Goal: Task Accomplishment & Management: Manage account settings

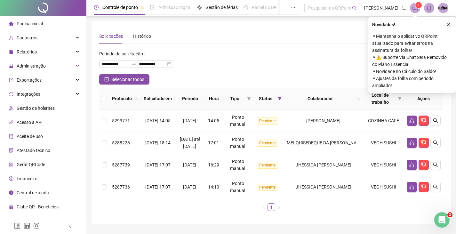
click at [450, 25] on icon "close" at bounding box center [448, 24] width 4 height 4
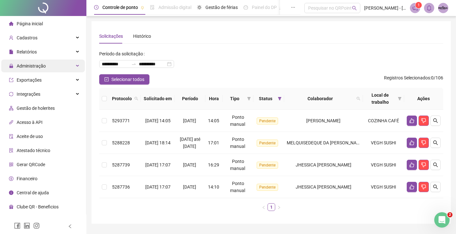
click at [74, 64] on div "Administração" at bounding box center [42, 65] width 83 height 13
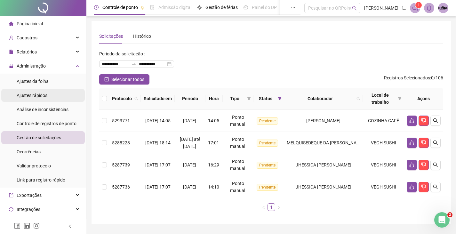
click at [50, 95] on li "Ajustes rápidos" at bounding box center [42, 95] width 83 height 13
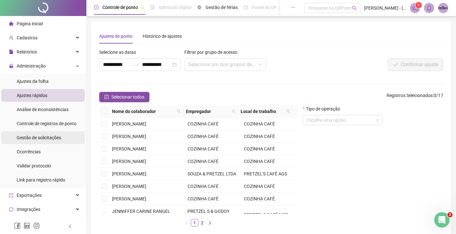
scroll to position [96, 0]
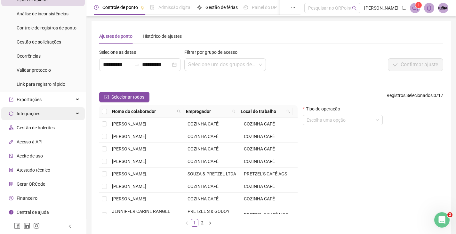
click at [74, 114] on div "Integrações" at bounding box center [42, 113] width 83 height 13
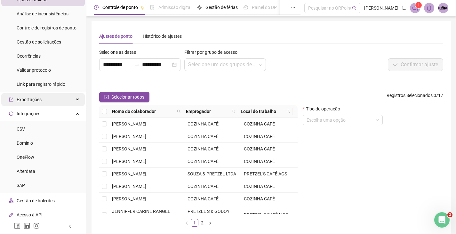
click at [76, 99] on icon at bounding box center [77, 99] width 3 height 0
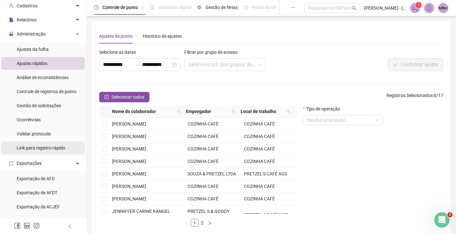
scroll to position [0, 0]
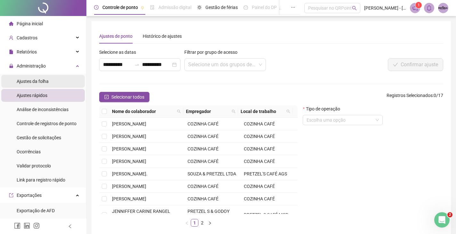
click at [49, 82] on li "Ajustes da folha" at bounding box center [42, 81] width 83 height 13
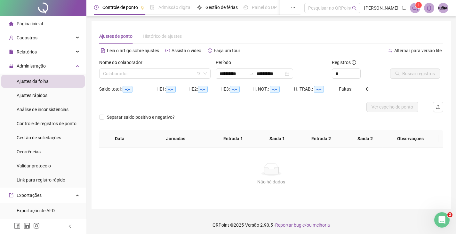
type input "**********"
click at [170, 69] on input "search" at bounding box center [152, 74] width 98 height 10
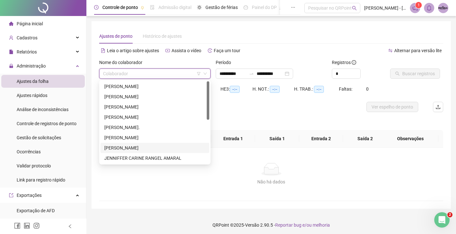
click at [146, 147] on div "[PERSON_NAME]" at bounding box center [154, 147] width 101 height 7
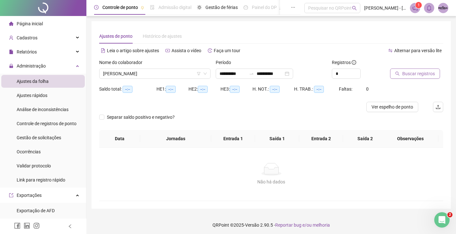
click at [414, 71] on span "Buscar registros" at bounding box center [418, 73] width 33 height 7
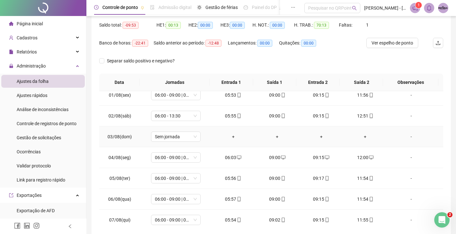
scroll to position [5, 0]
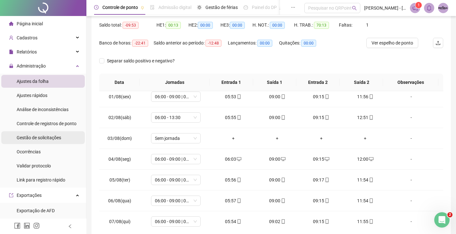
click at [53, 141] on div "Gestão de solicitações" at bounding box center [39, 137] width 44 height 13
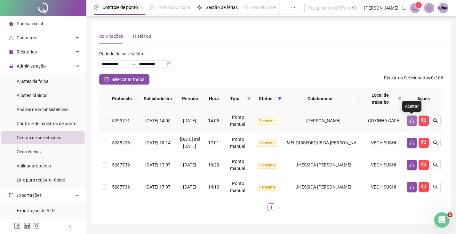
click at [414, 120] on button "button" at bounding box center [412, 120] width 10 height 10
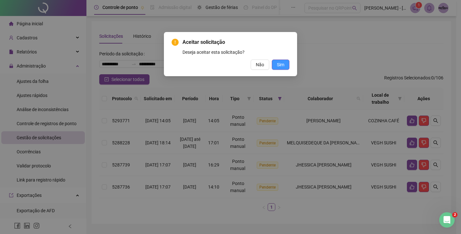
click at [278, 66] on span "Sim" at bounding box center [280, 64] width 7 height 7
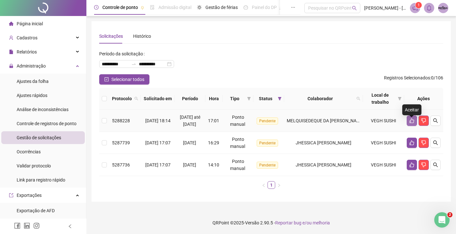
drag, startPoint x: 404, startPoint y: 122, endPoint x: 411, endPoint y: 122, distance: 6.7
click at [411, 122] on td at bounding box center [423, 121] width 39 height 22
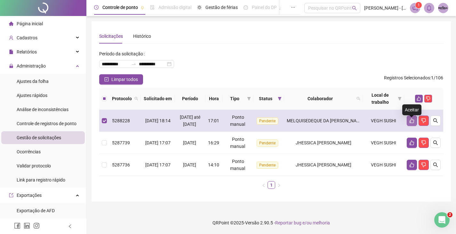
click at [411, 122] on icon "like" at bounding box center [411, 120] width 4 height 5
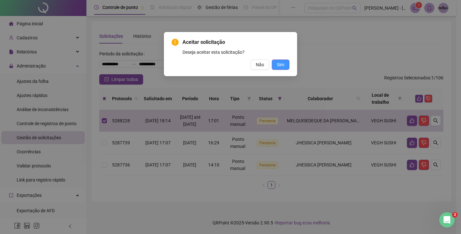
click at [282, 63] on span "Sim" at bounding box center [280, 64] width 7 height 7
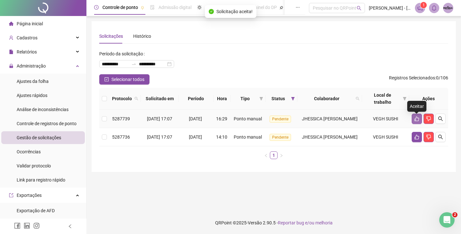
click at [415, 118] on icon "like" at bounding box center [416, 118] width 5 height 5
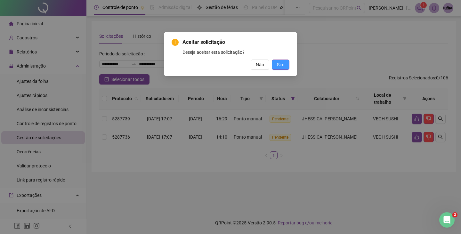
click at [283, 67] on span "Sim" at bounding box center [280, 64] width 7 height 7
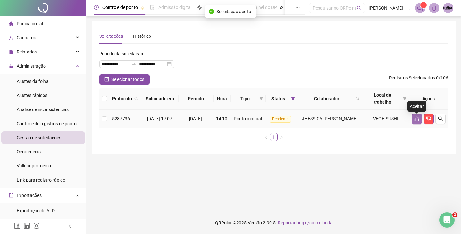
click at [412, 122] on button "button" at bounding box center [416, 119] width 10 height 10
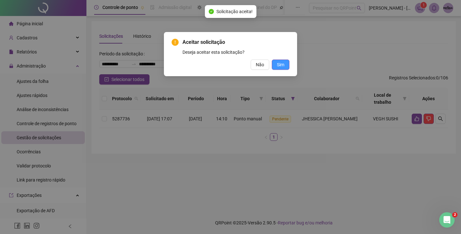
click at [280, 69] on button "Sim" at bounding box center [281, 64] width 18 height 10
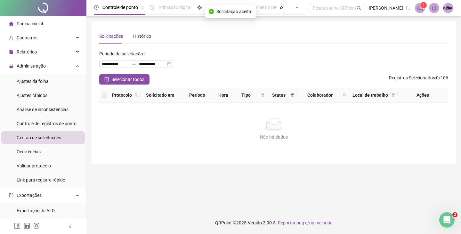
click at [262, 57] on div "**********" at bounding box center [273, 62] width 349 height 26
click at [43, 80] on span "Ajustes da folha" at bounding box center [33, 81] width 32 height 5
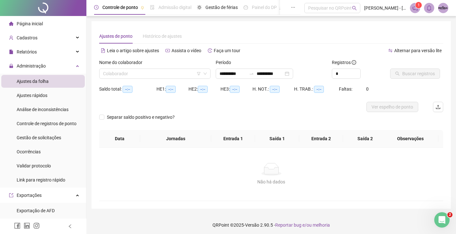
type input "**********"
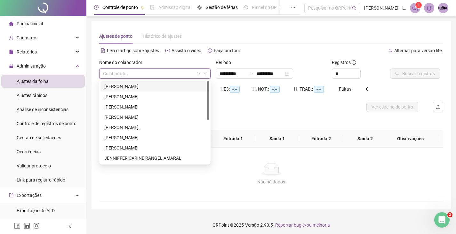
click at [154, 73] on input "search" at bounding box center [152, 74] width 98 height 10
click at [147, 146] on div "[PERSON_NAME]" at bounding box center [154, 147] width 101 height 7
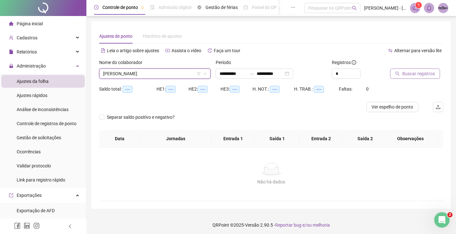
click at [407, 73] on span "Buscar registros" at bounding box center [418, 73] width 33 height 7
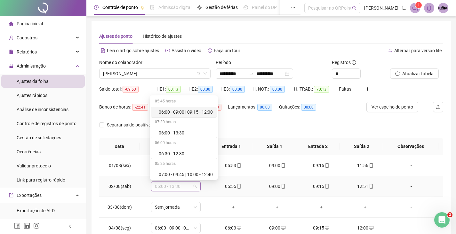
click at [192, 188] on span "06:00 - 13:30" at bounding box center [176, 186] width 42 height 10
click at [198, 111] on div "06:00 - 09:00 | 09:15 - 12:00" at bounding box center [186, 111] width 54 height 7
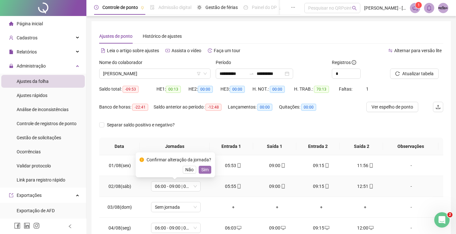
click at [201, 169] on span "Sim" at bounding box center [204, 169] width 7 height 7
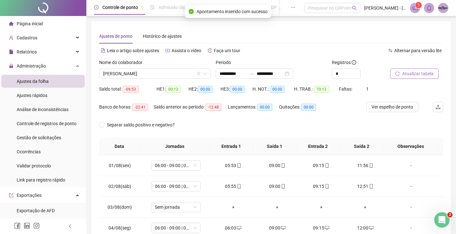
click at [413, 69] on button "Atualizar tabela" at bounding box center [414, 73] width 49 height 10
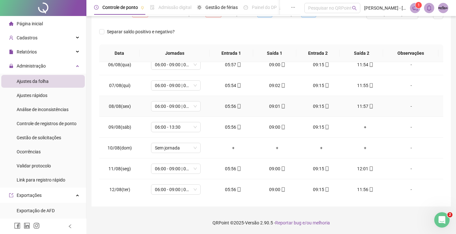
scroll to position [128, 0]
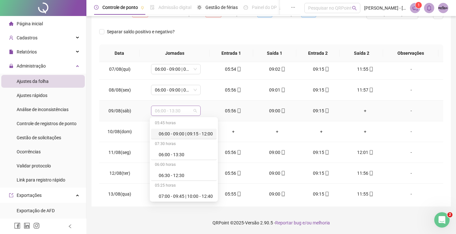
click at [191, 110] on span "06:00 - 13:30" at bounding box center [176, 111] width 42 height 10
click at [196, 135] on div "06:00 - 09:00 | 09:15 - 12:00" at bounding box center [186, 133] width 54 height 7
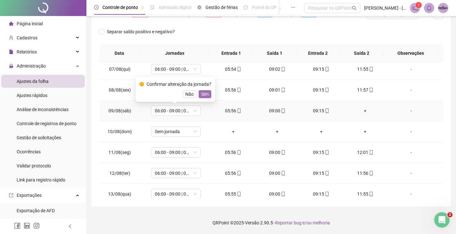
click at [201, 93] on span "Sim" at bounding box center [204, 94] width 7 height 7
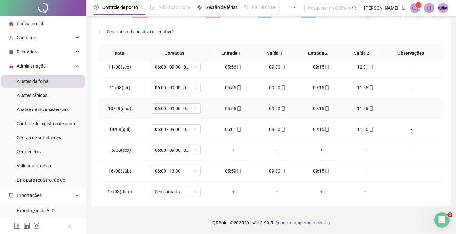
scroll to position [217, 0]
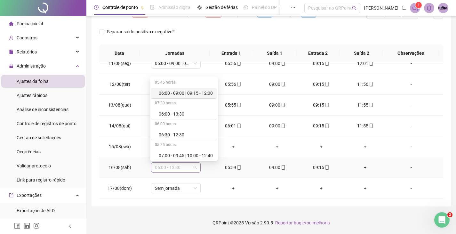
click at [192, 167] on span "06:00 - 13:30" at bounding box center [176, 167] width 42 height 10
click at [195, 94] on div "06:00 - 09:00 | 09:15 - 12:00" at bounding box center [186, 93] width 54 height 7
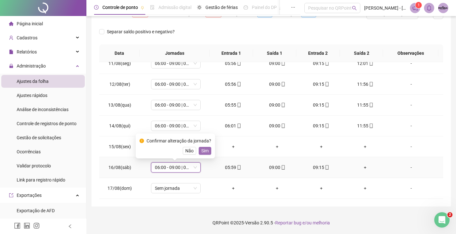
click at [202, 150] on span "Sim" at bounding box center [204, 150] width 7 height 7
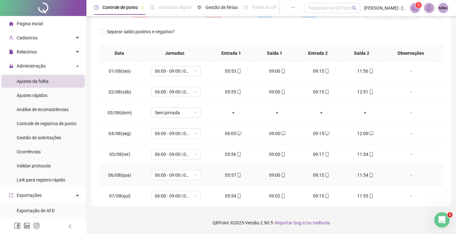
scroll to position [0, 0]
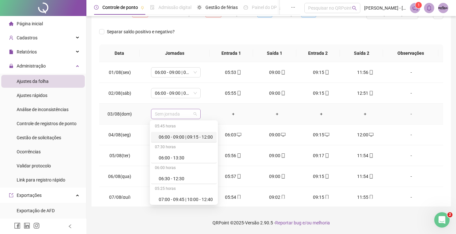
click at [189, 113] on span "Sem jornada" at bounding box center [176, 114] width 42 height 10
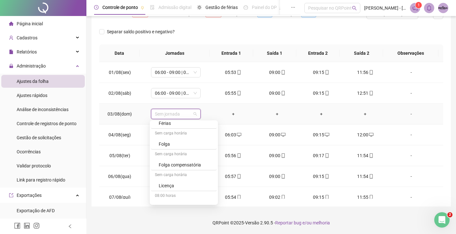
scroll to position [542, 0]
click at [184, 135] on div "Folga" at bounding box center [186, 135] width 54 height 7
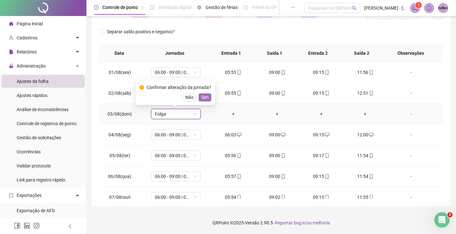
click at [205, 96] on span "Sim" at bounding box center [204, 97] width 7 height 7
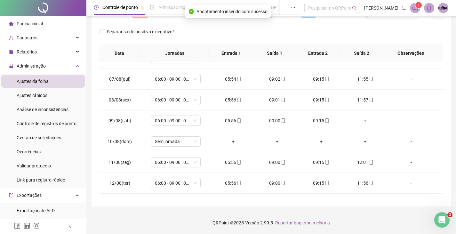
scroll to position [160, 0]
click at [182, 97] on span "Sem jornada" at bounding box center [176, 100] width 42 height 10
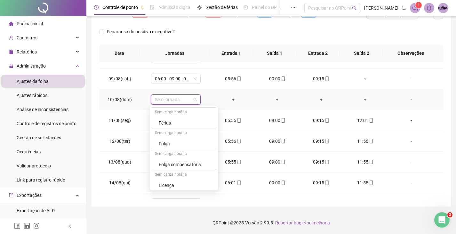
scroll to position [510, 0]
click at [192, 153] on div "Folga" at bounding box center [186, 153] width 54 height 7
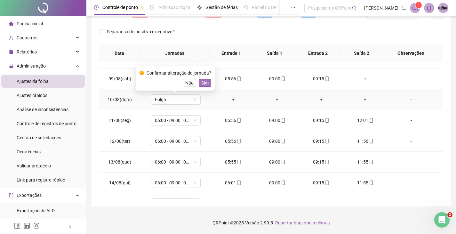
click at [206, 83] on span "Sim" at bounding box center [204, 82] width 7 height 7
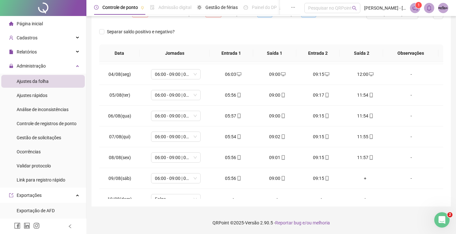
scroll to position [0, 0]
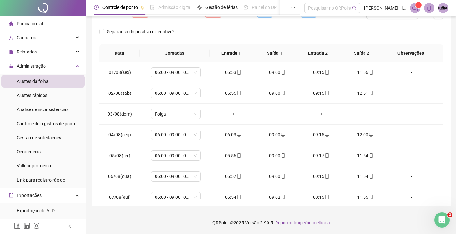
click at [257, 31] on div "Separar saldo positivo e negativo?" at bounding box center [271, 36] width 344 height 18
